Goal: Task Accomplishment & Management: Manage account settings

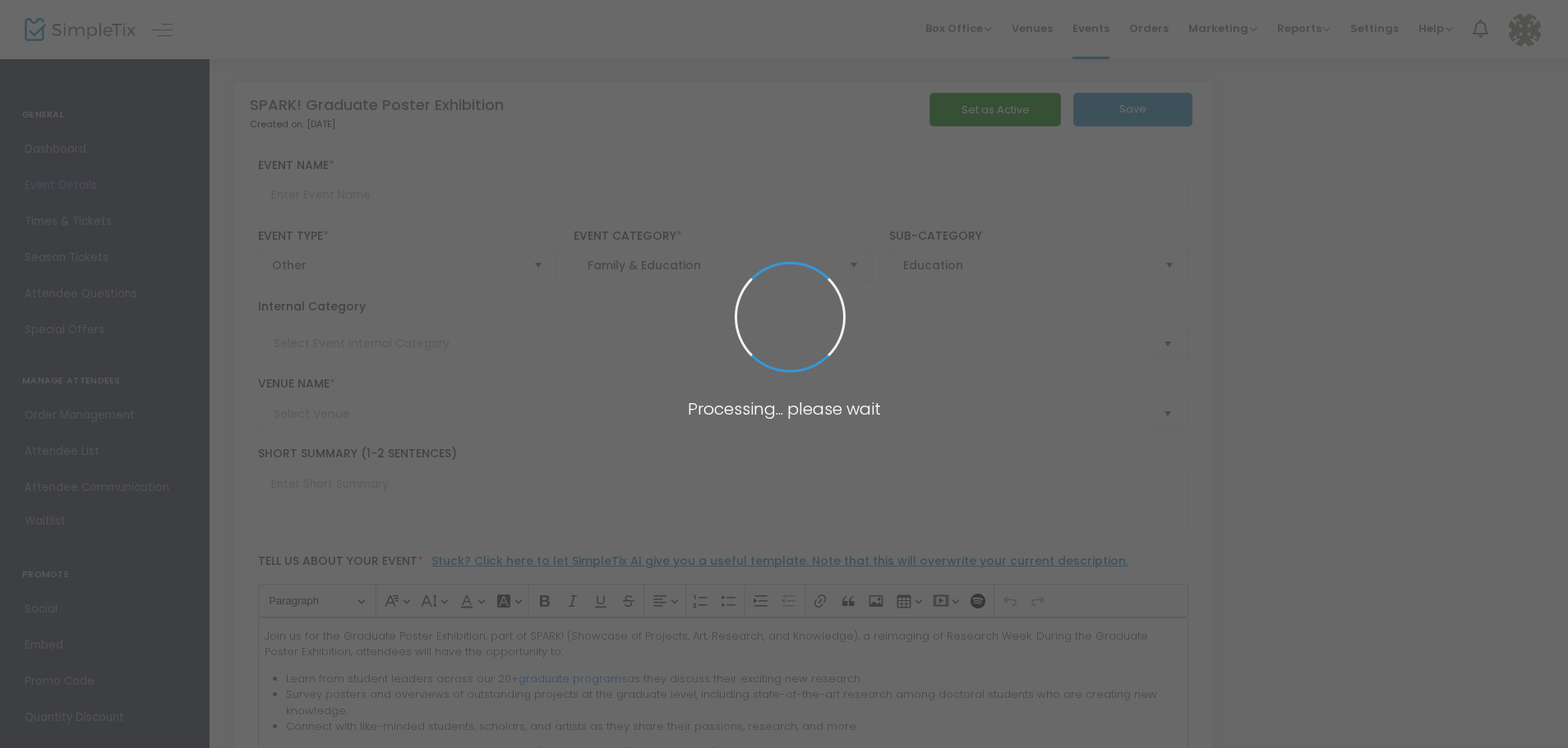
type input "SPARK! Graduate Poster Exhibition"
type textarea "Join us for the Graduate Poster Exhibition, part of SPARK!(Showcase of Projects…"
type input "Register Now"
type input "Campus Center"
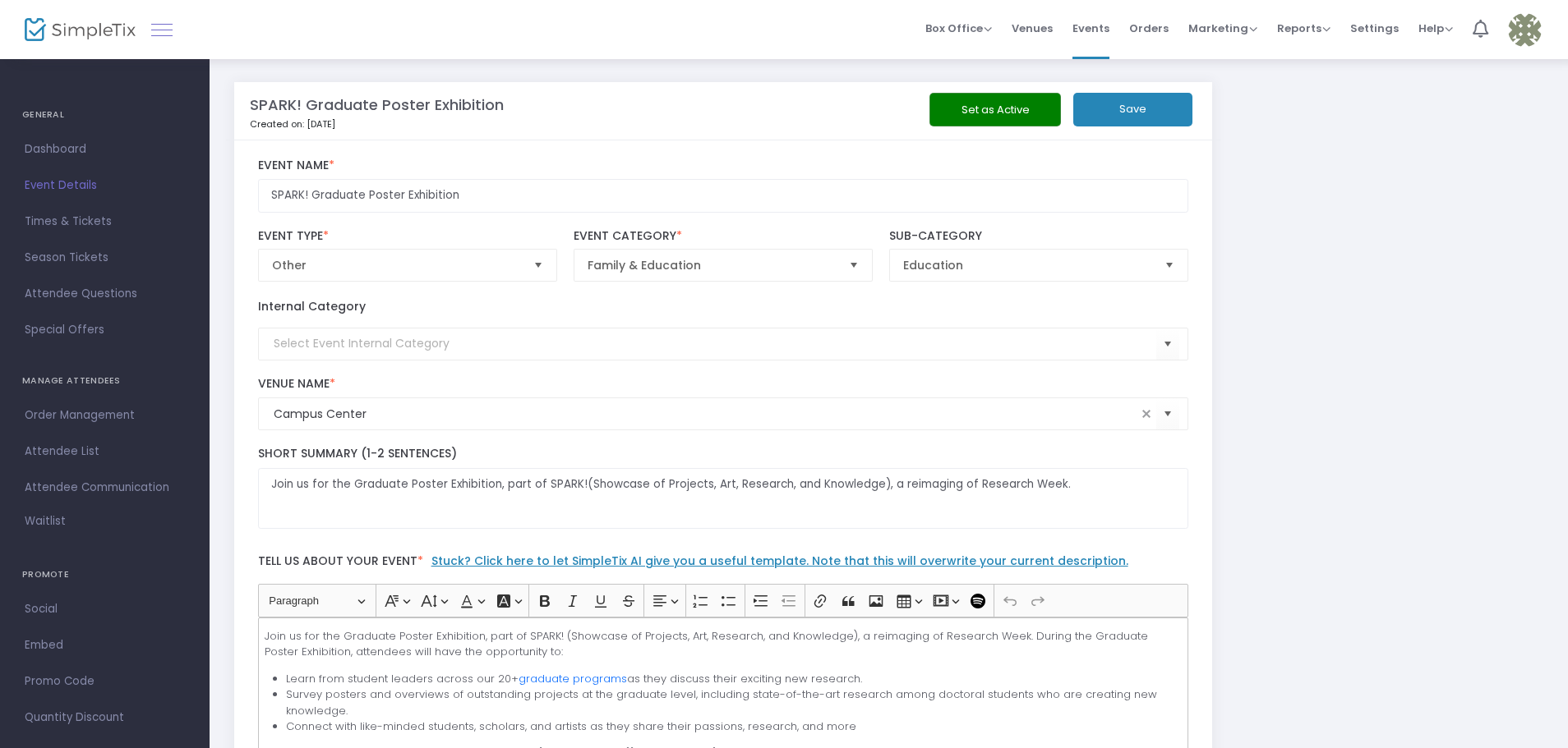
click at [169, 27] on link at bounding box center [162, 29] width 22 height 22
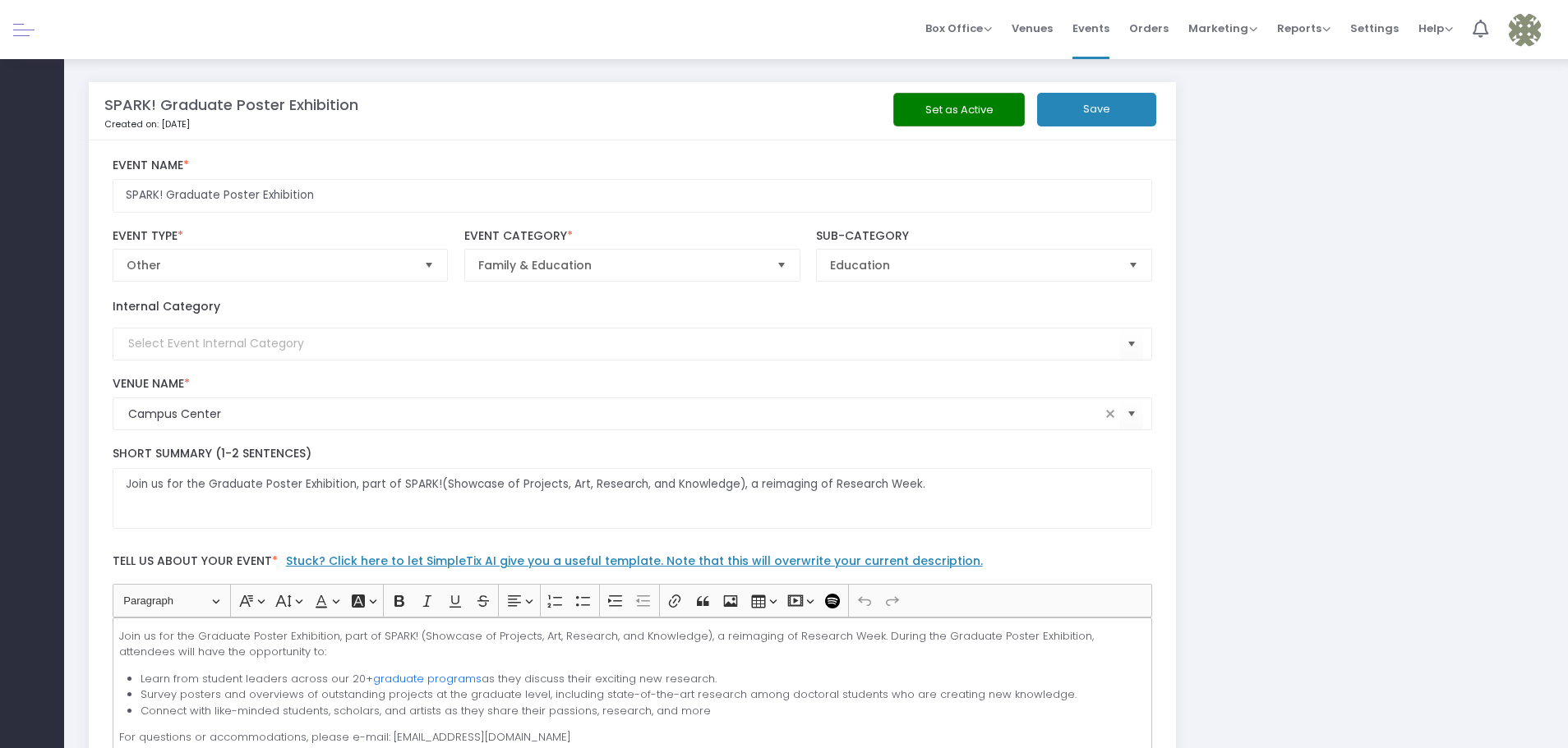
click at [17, 29] on span at bounding box center [23, 29] width 22 height 1
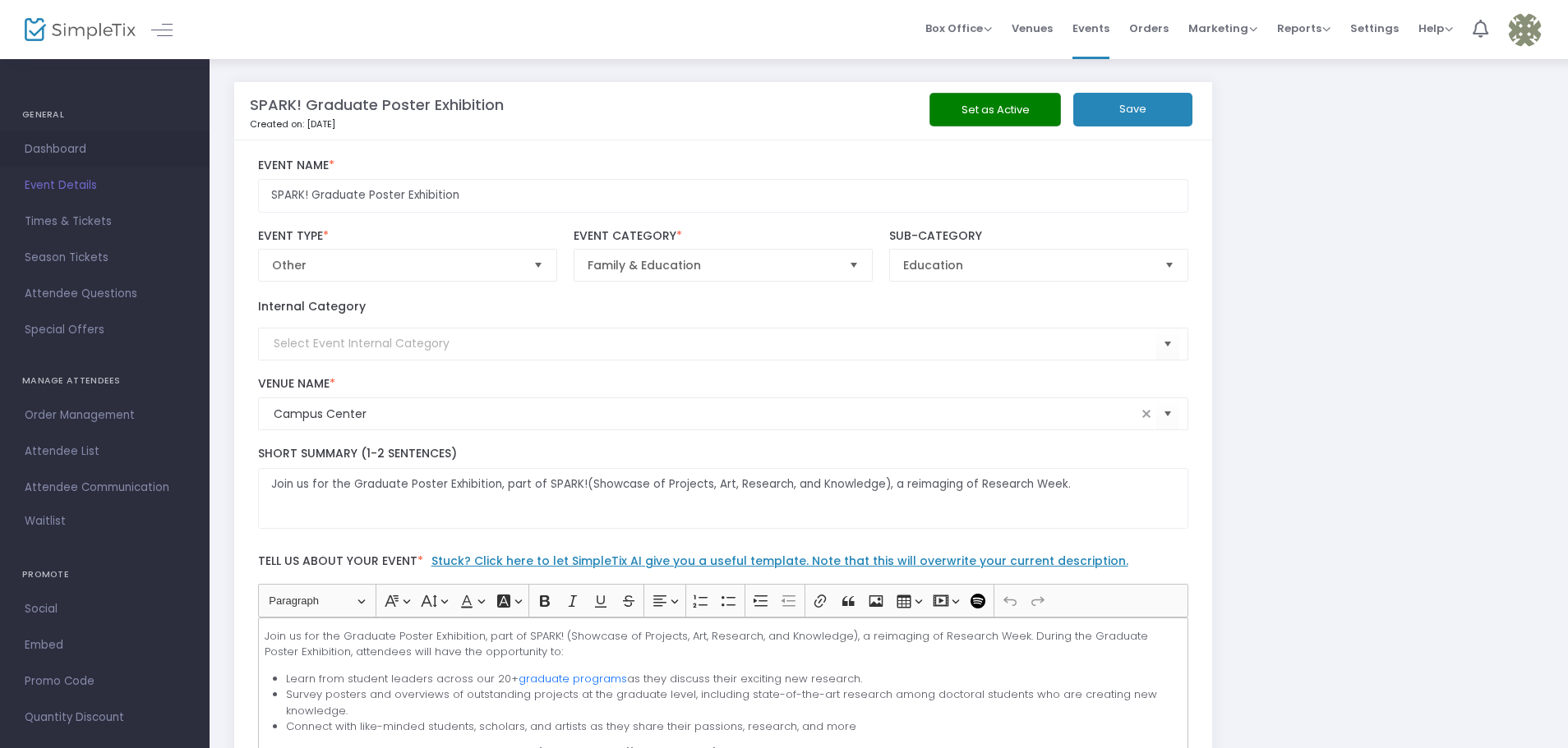
click at [68, 141] on span "Dashboard" at bounding box center [105, 150] width 160 height 22
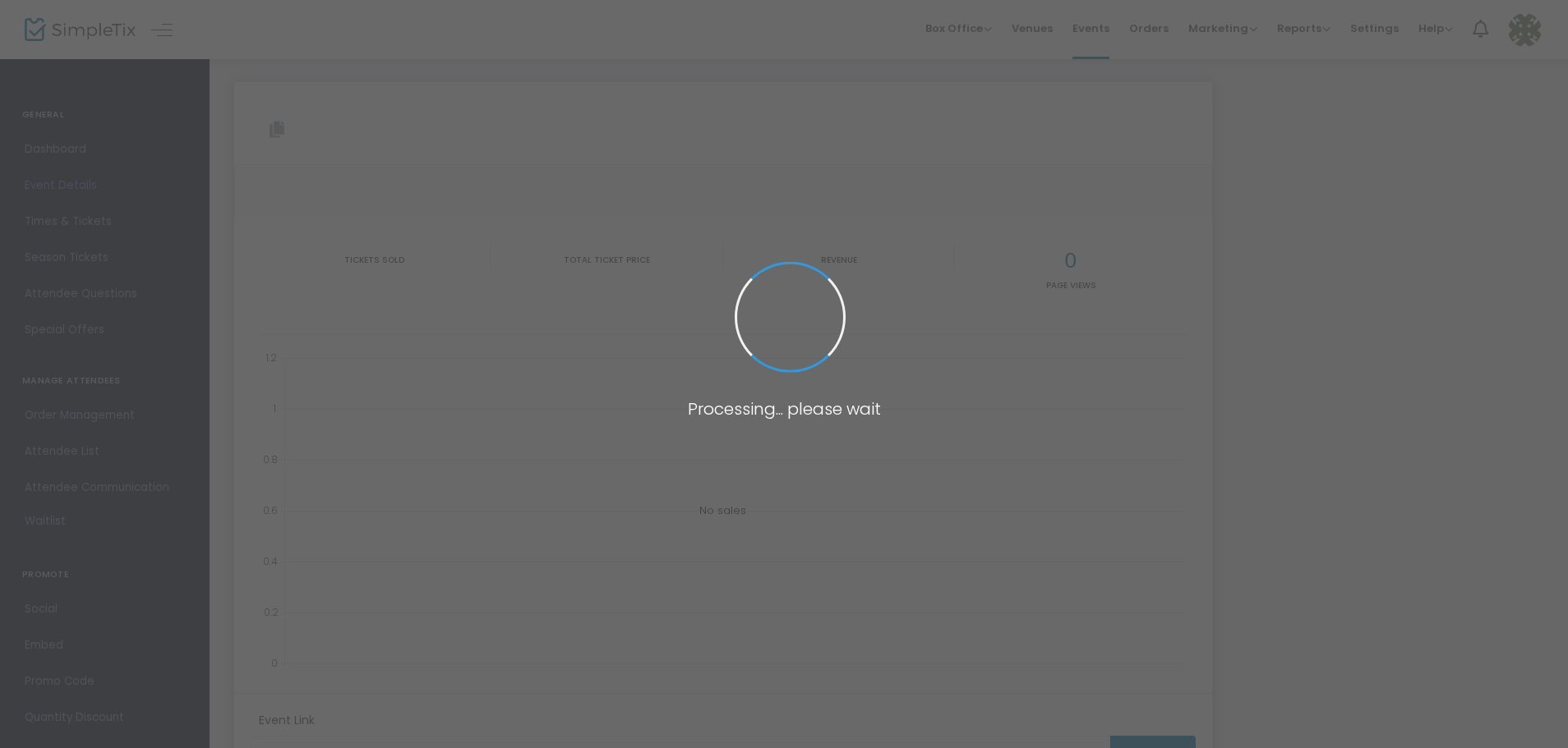
type input "[URL][DOMAIN_NAME]"
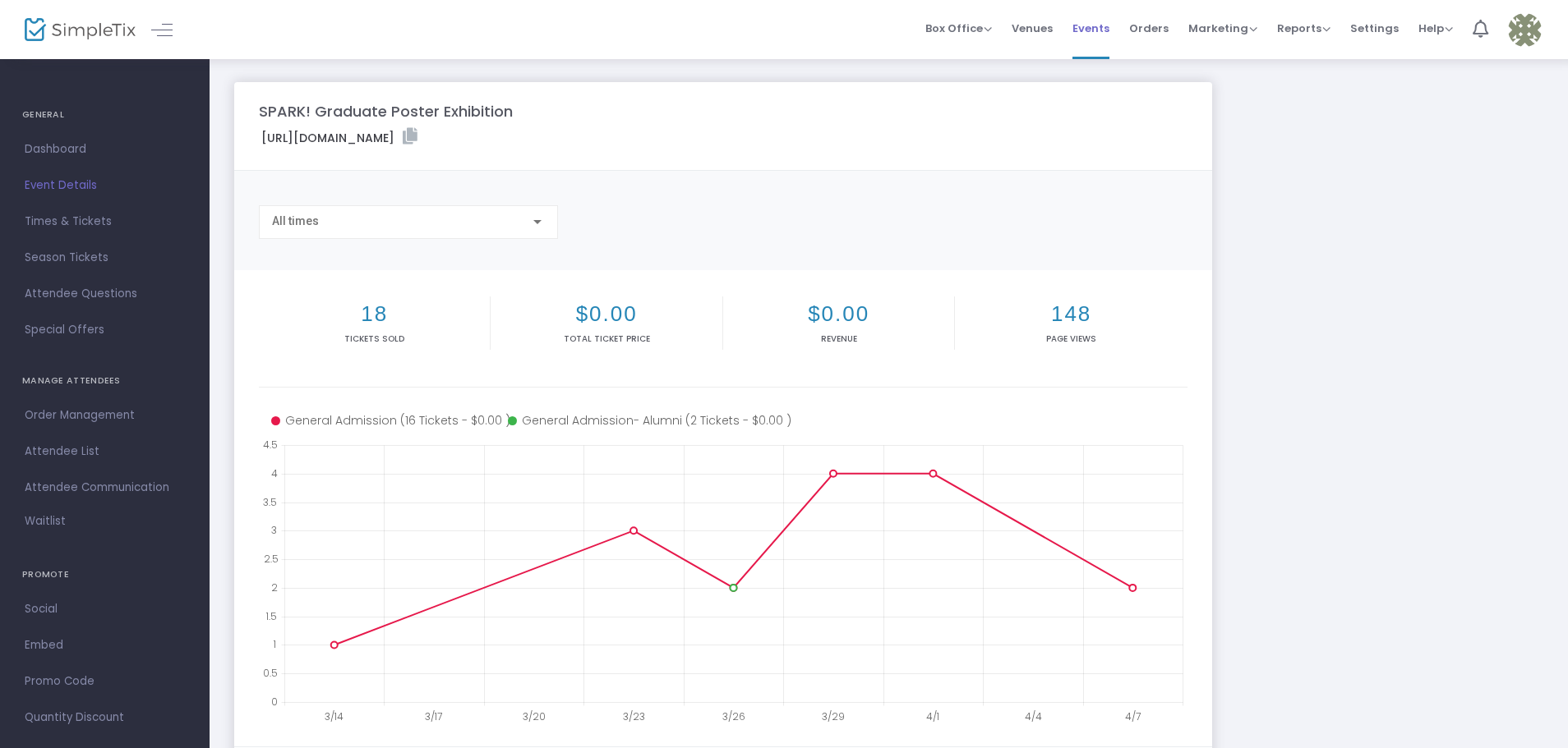
click at [1103, 33] on span "Events" at bounding box center [1091, 28] width 37 height 42
